Goal: Task Accomplishment & Management: Use online tool/utility

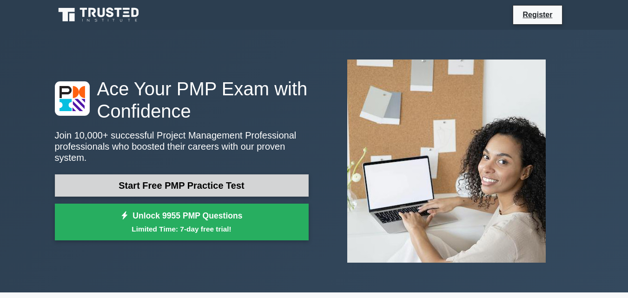
click at [225, 176] on link "Start Free PMP Practice Test" at bounding box center [182, 185] width 254 height 22
